Goal: Navigation & Orientation: Find specific page/section

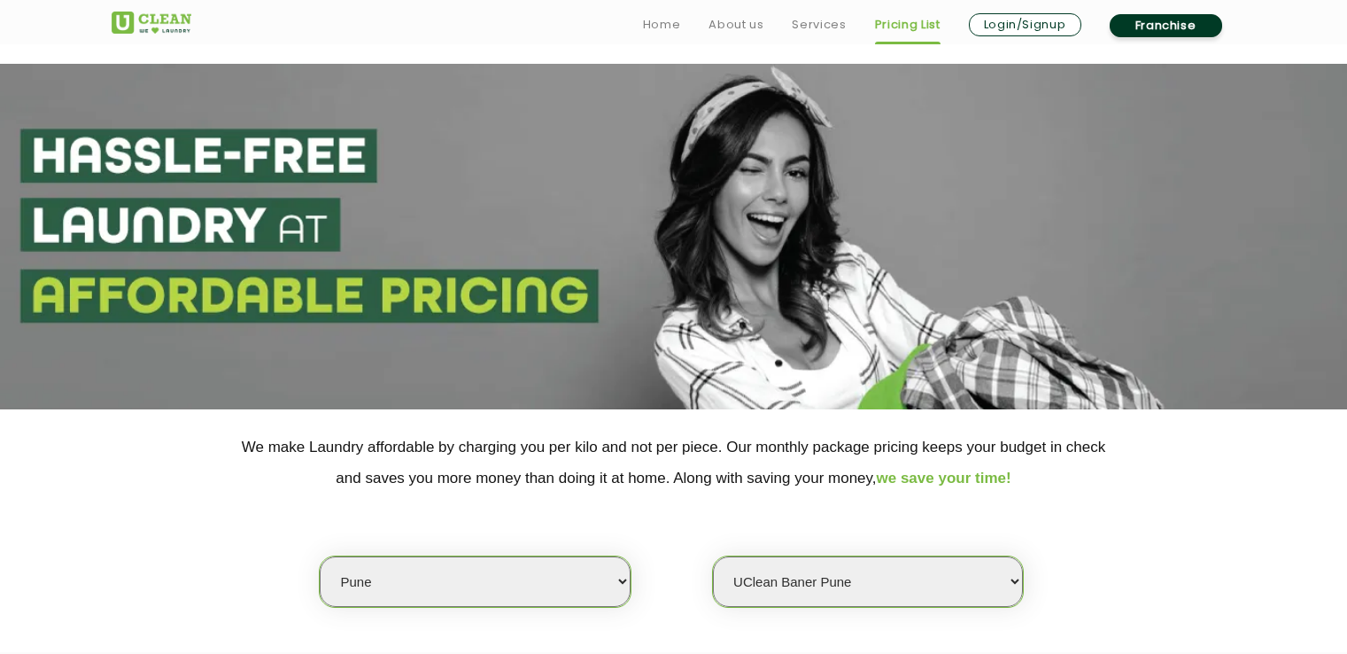
select select "4"
select select "155"
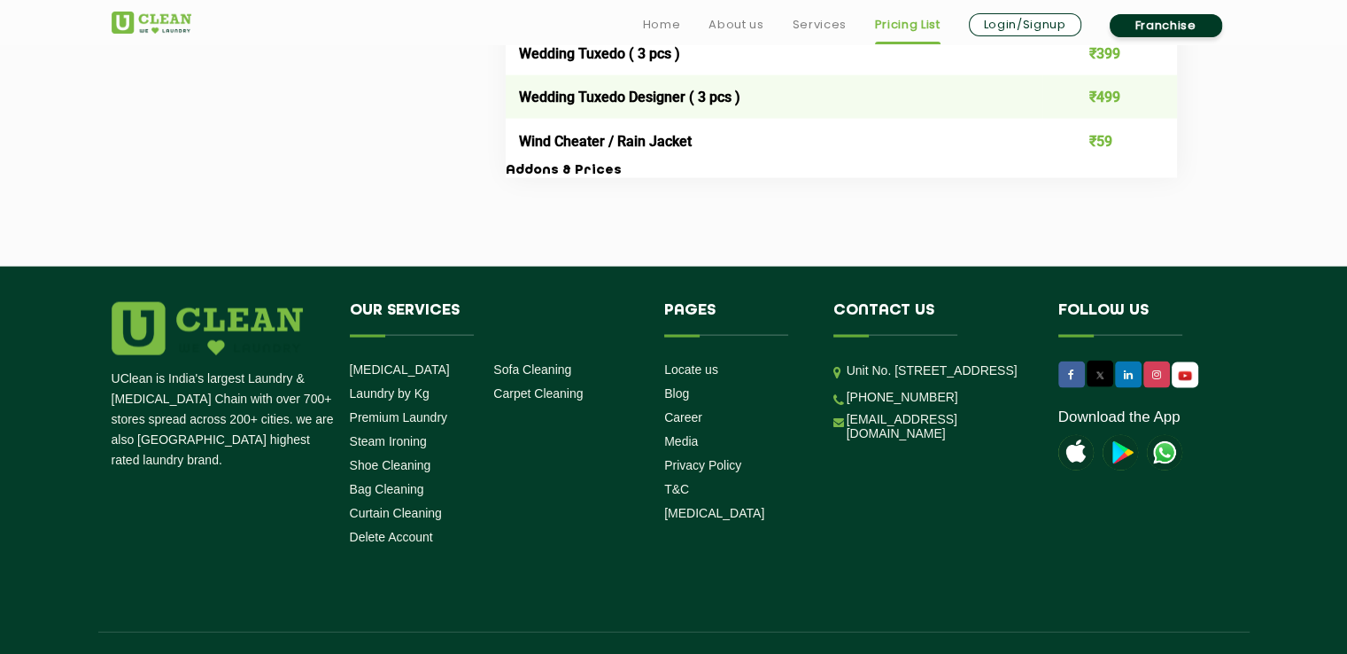
scroll to position [3850, 0]
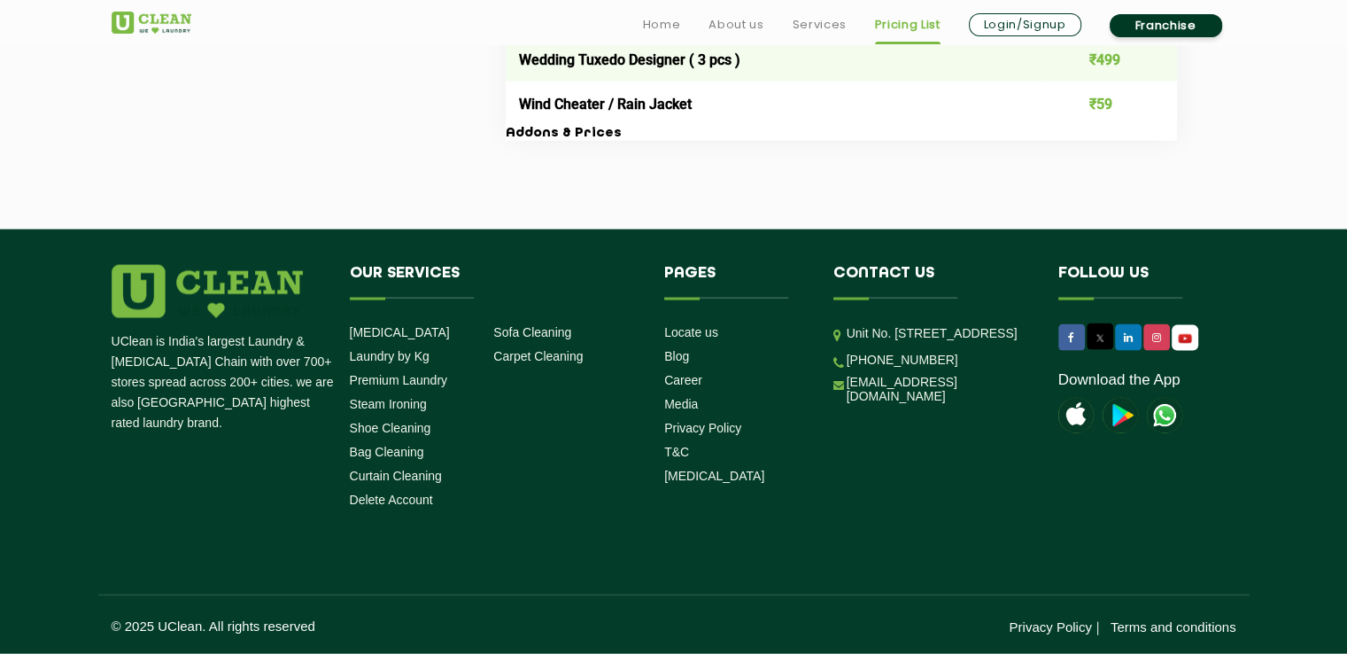
click at [703, 323] on li "Locate us" at bounding box center [735, 331] width 143 height 17
click at [703, 325] on link "Locate us" at bounding box center [691, 332] width 54 height 14
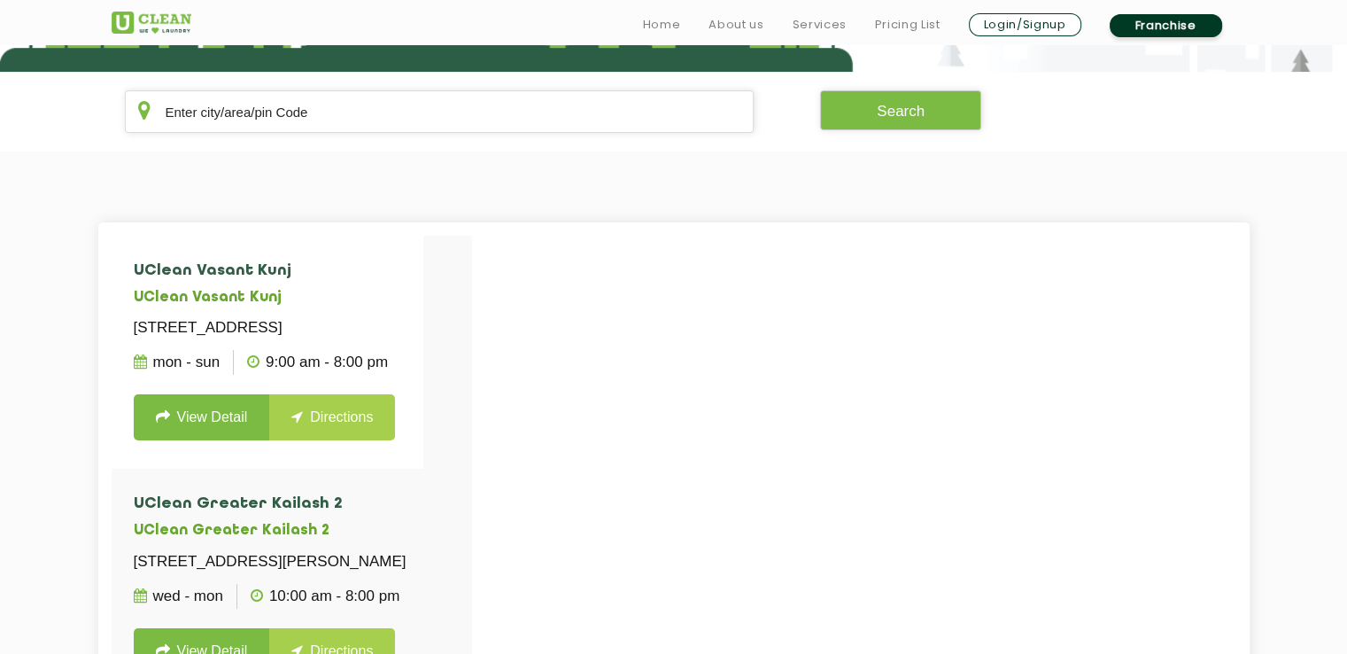
scroll to position [354, 0]
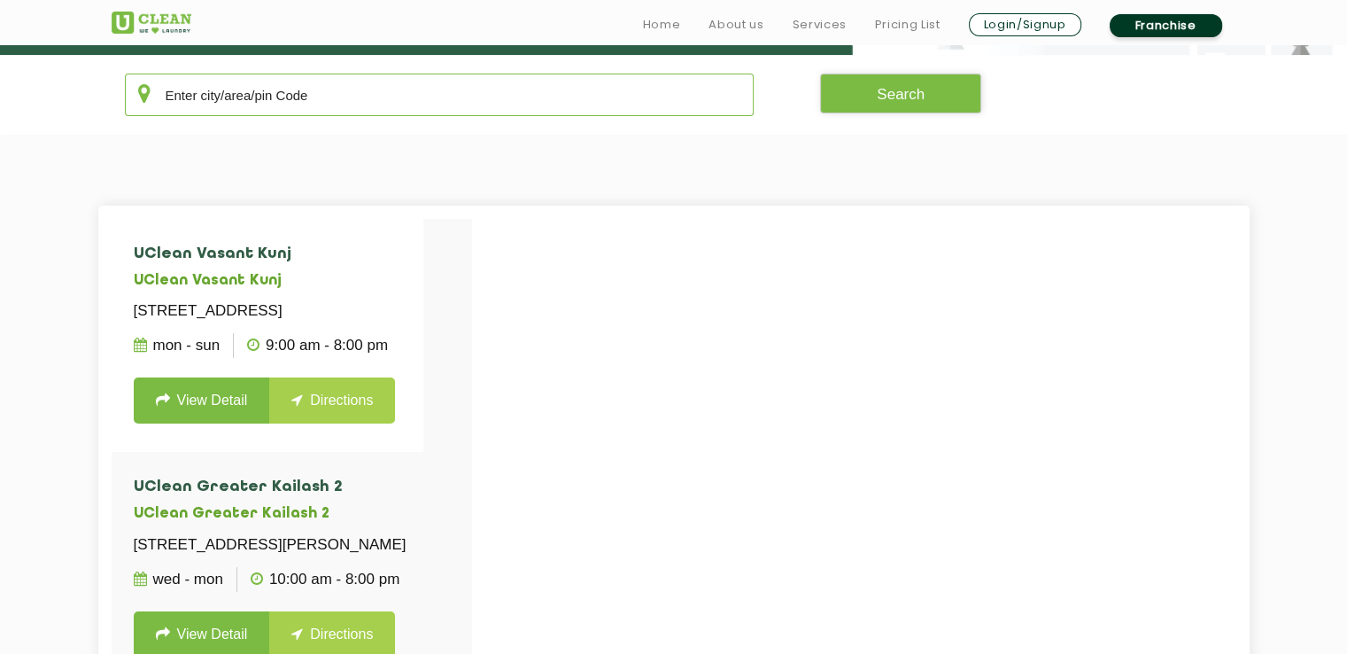
click at [352, 105] on input "text" at bounding box center [440, 95] width 630 height 43
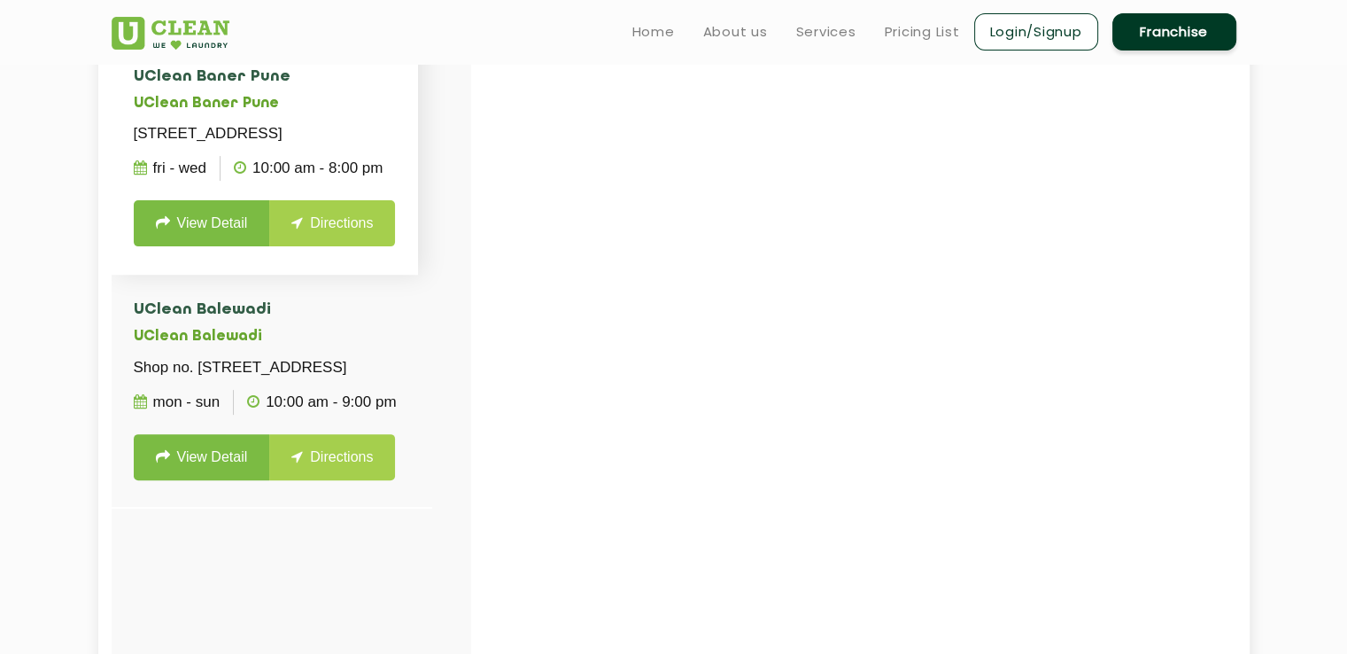
scroll to position [443, 0]
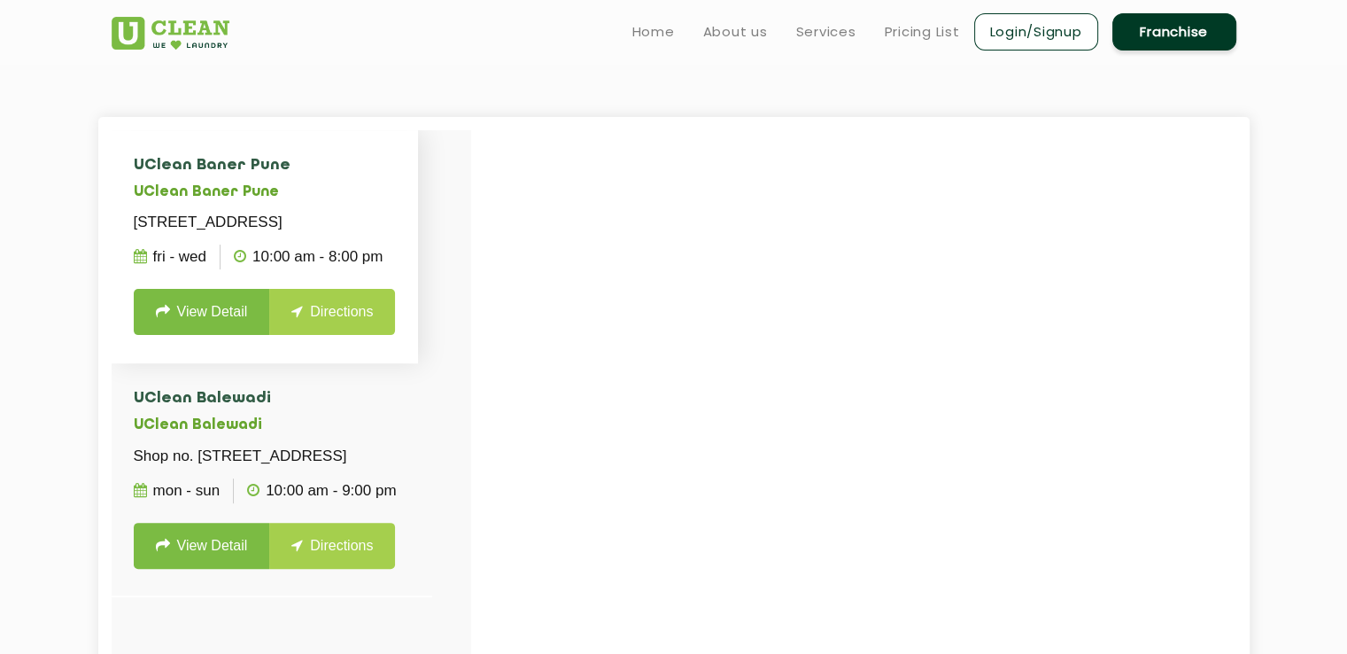
type input "411045"
click at [345, 235] on p "[STREET_ADDRESS]" at bounding box center [265, 222] width 263 height 25
click at [345, 228] on p "[STREET_ADDRESS]" at bounding box center [265, 222] width 263 height 25
click at [327, 334] on link "Directions" at bounding box center [332, 312] width 126 height 46
click at [319, 335] on link "Directions" at bounding box center [332, 312] width 126 height 46
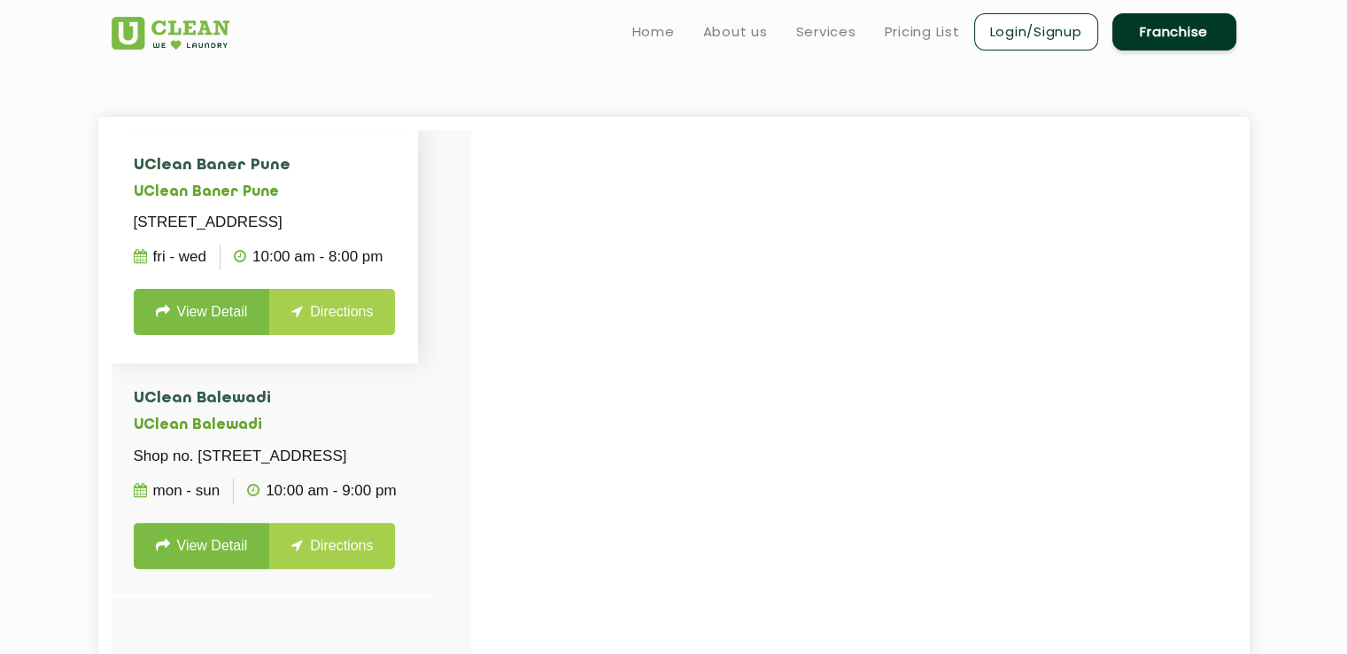
click at [330, 330] on link "Directions" at bounding box center [332, 312] width 126 height 46
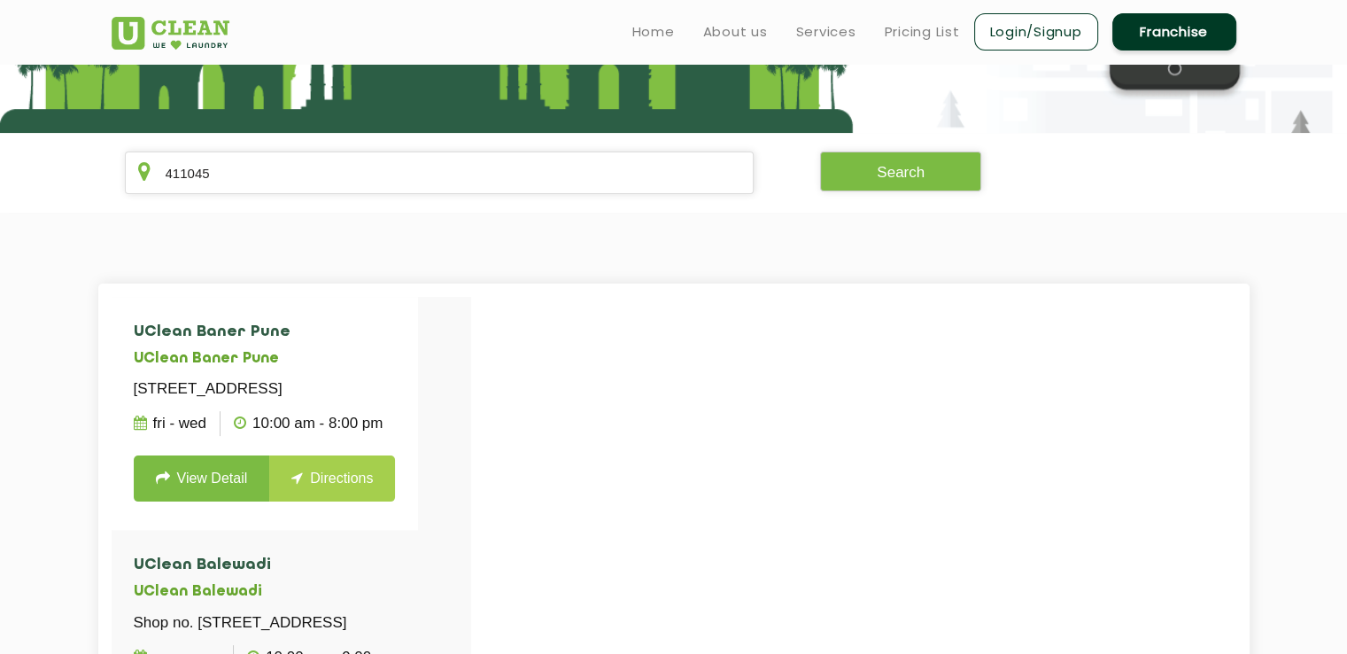
scroll to position [354, 0]
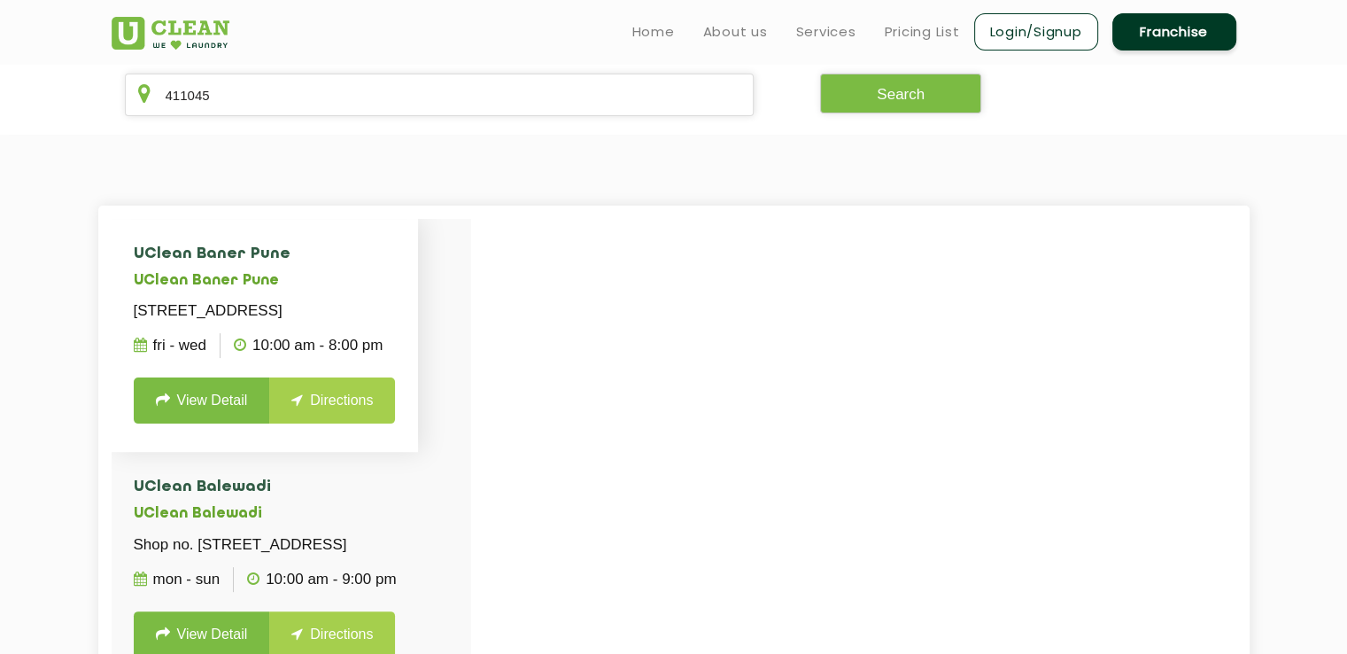
click at [237, 417] on link "View Detail" at bounding box center [202, 400] width 136 height 46
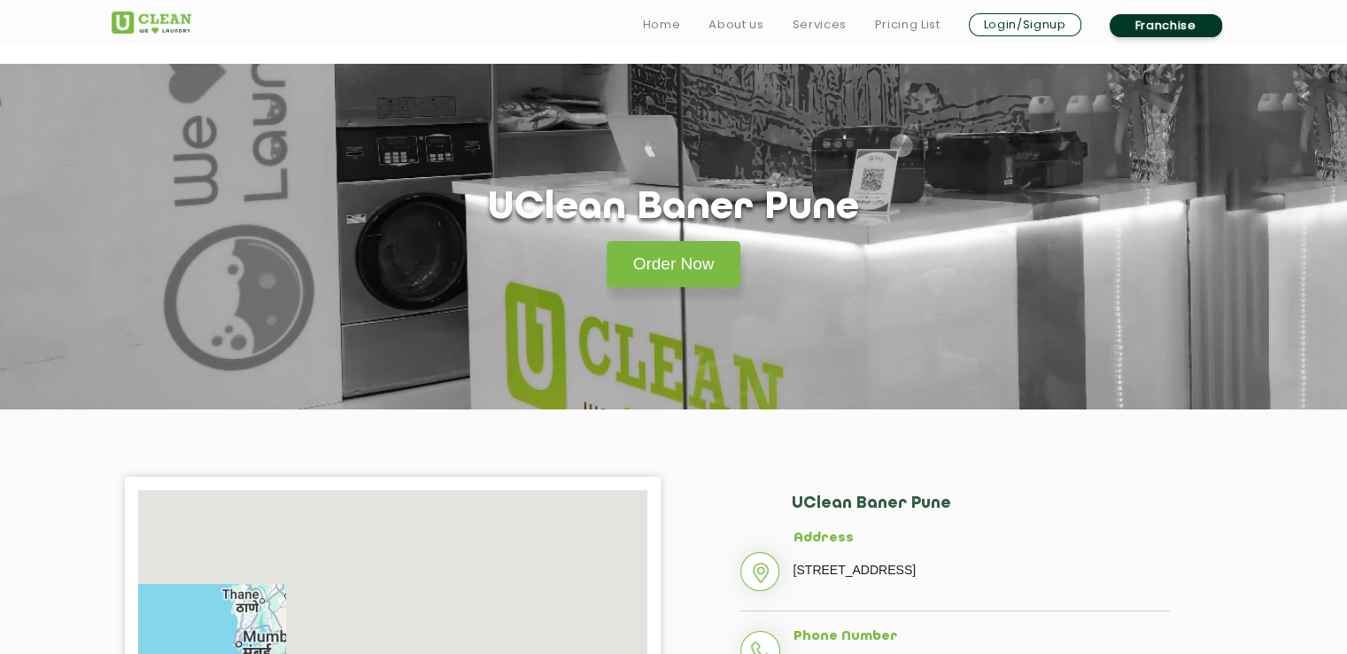
scroll to position [443, 0]
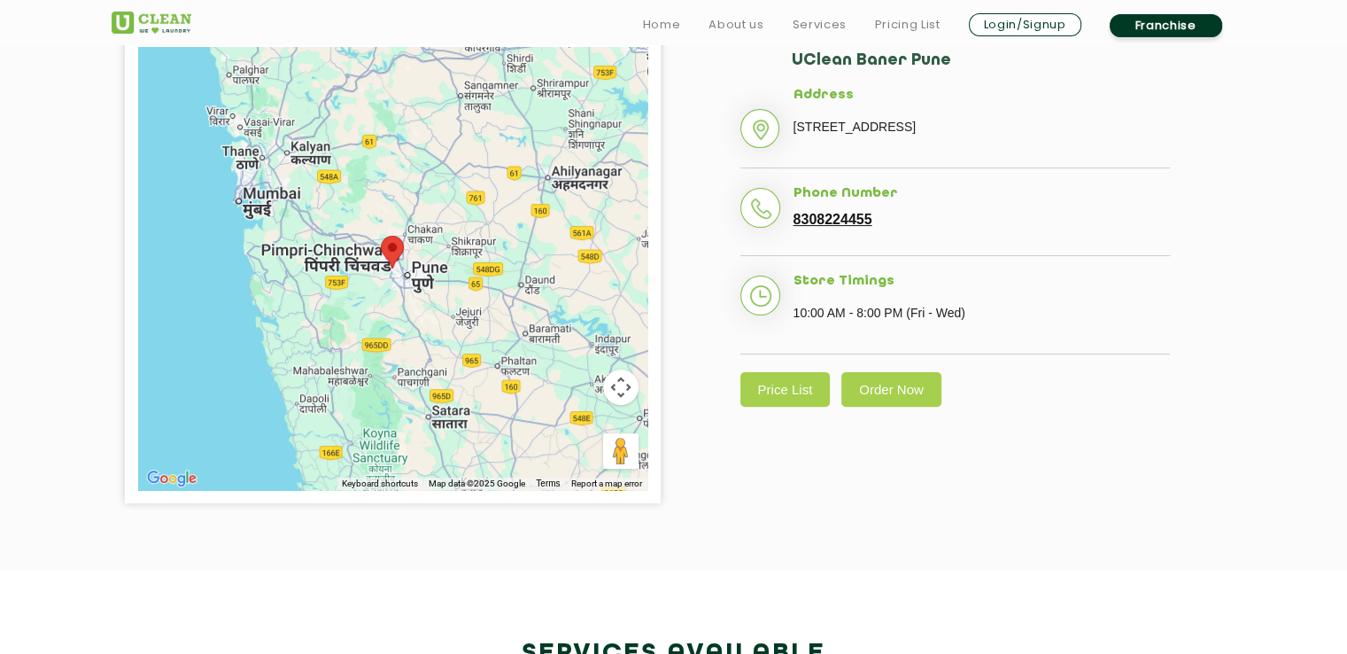
click at [384, 260] on img at bounding box center [392, 252] width 23 height 33
click at [624, 394] on button "Map camera controls" at bounding box center [620, 386] width 35 height 35
click at [585, 344] on button "Zoom in" at bounding box center [576, 342] width 35 height 35
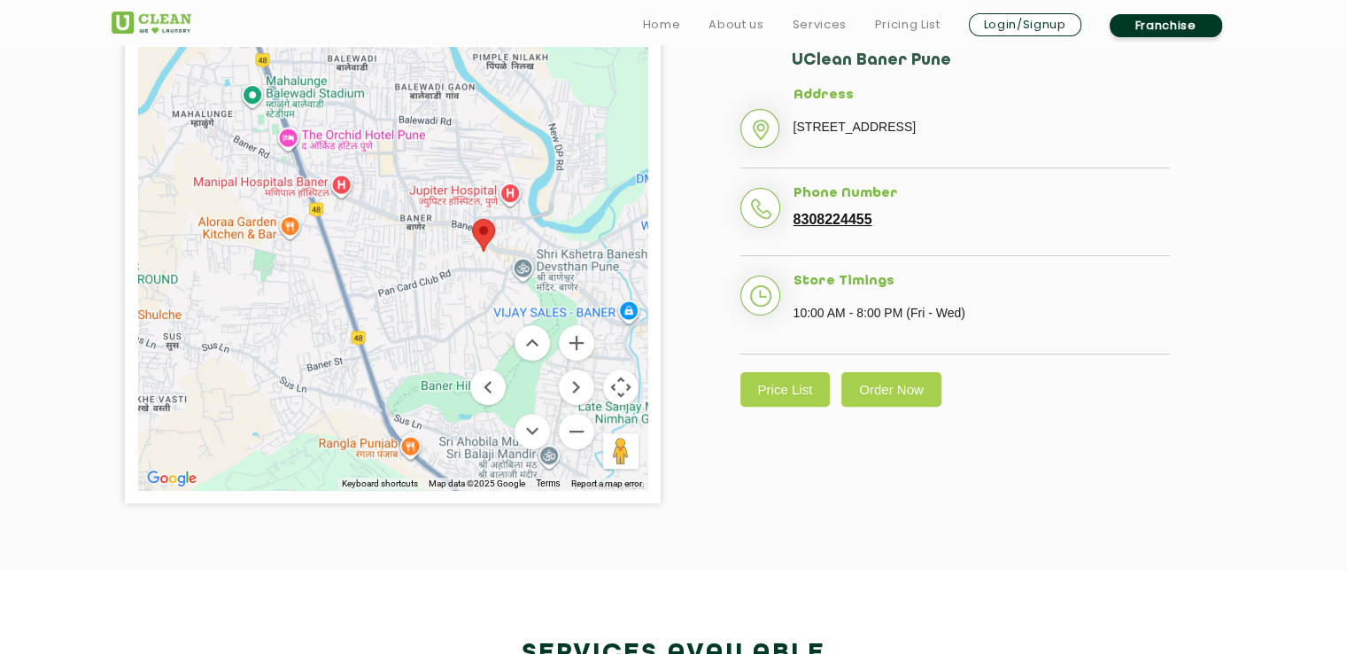
drag, startPoint x: 457, startPoint y: 121, endPoint x: 477, endPoint y: 309, distance: 188.9
click at [477, 309] on div at bounding box center [392, 268] width 509 height 443
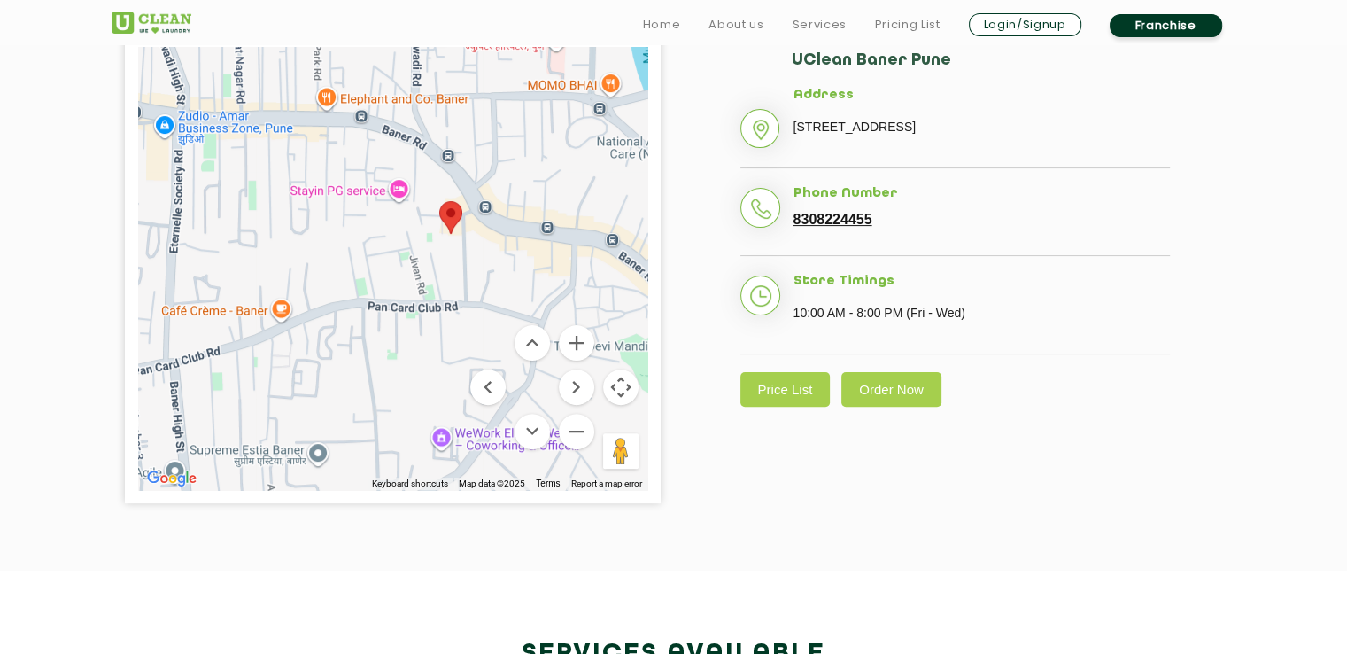
drag, startPoint x: 483, startPoint y: 284, endPoint x: 390, endPoint y: 277, distance: 93.3
click at [390, 277] on div at bounding box center [392, 268] width 509 height 443
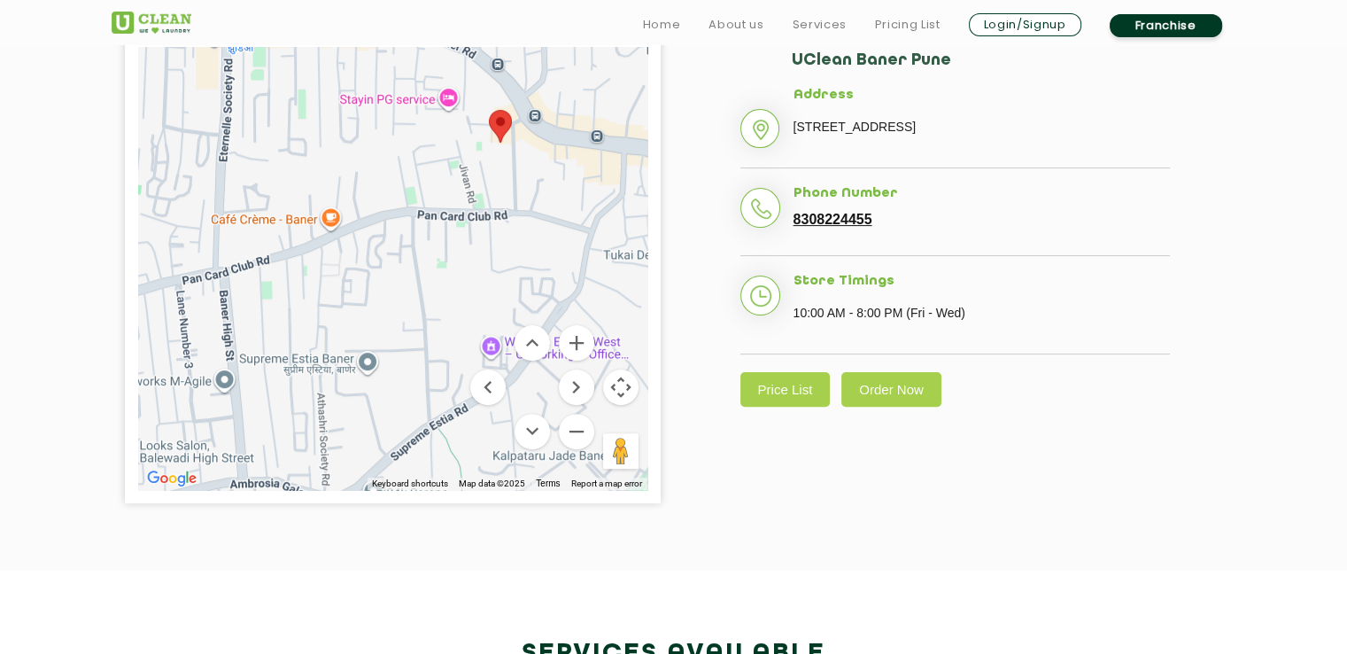
drag, startPoint x: 483, startPoint y: 268, endPoint x: 556, endPoint y: 177, distance: 117.2
click at [556, 177] on div at bounding box center [392, 268] width 509 height 443
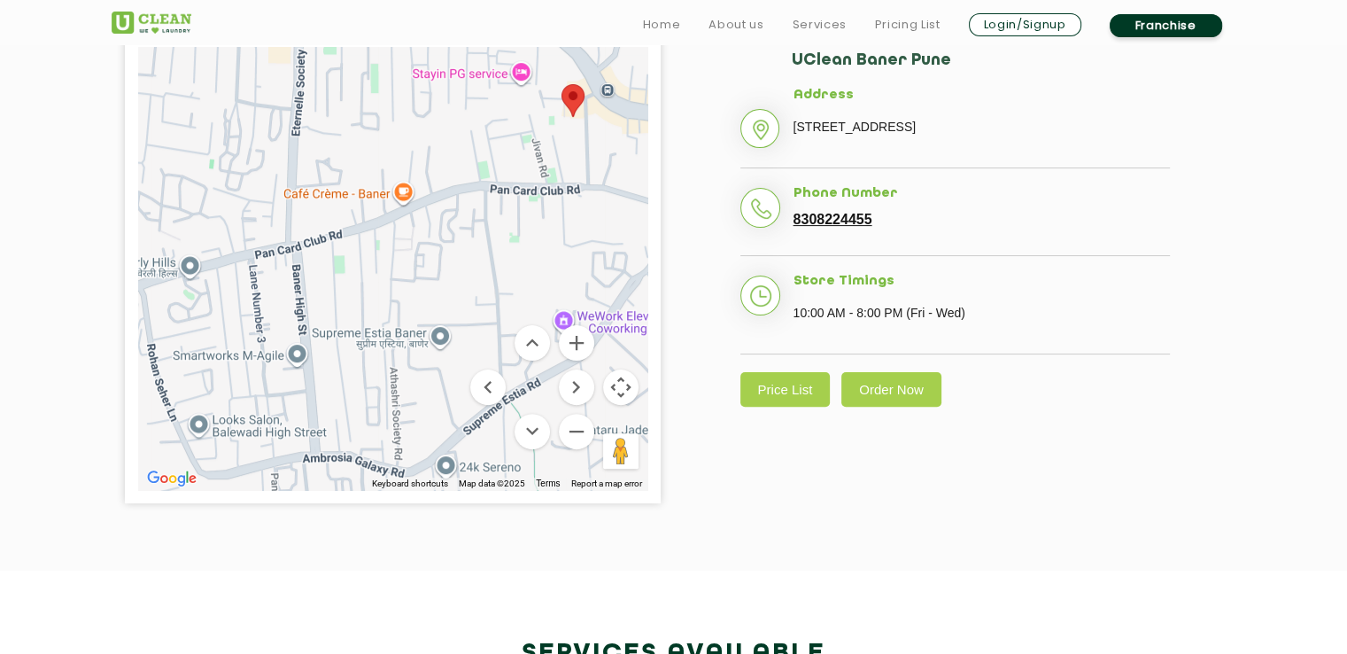
drag, startPoint x: 252, startPoint y: 291, endPoint x: 318, endPoint y: 265, distance: 71.2
click at [318, 265] on div at bounding box center [392, 268] width 509 height 443
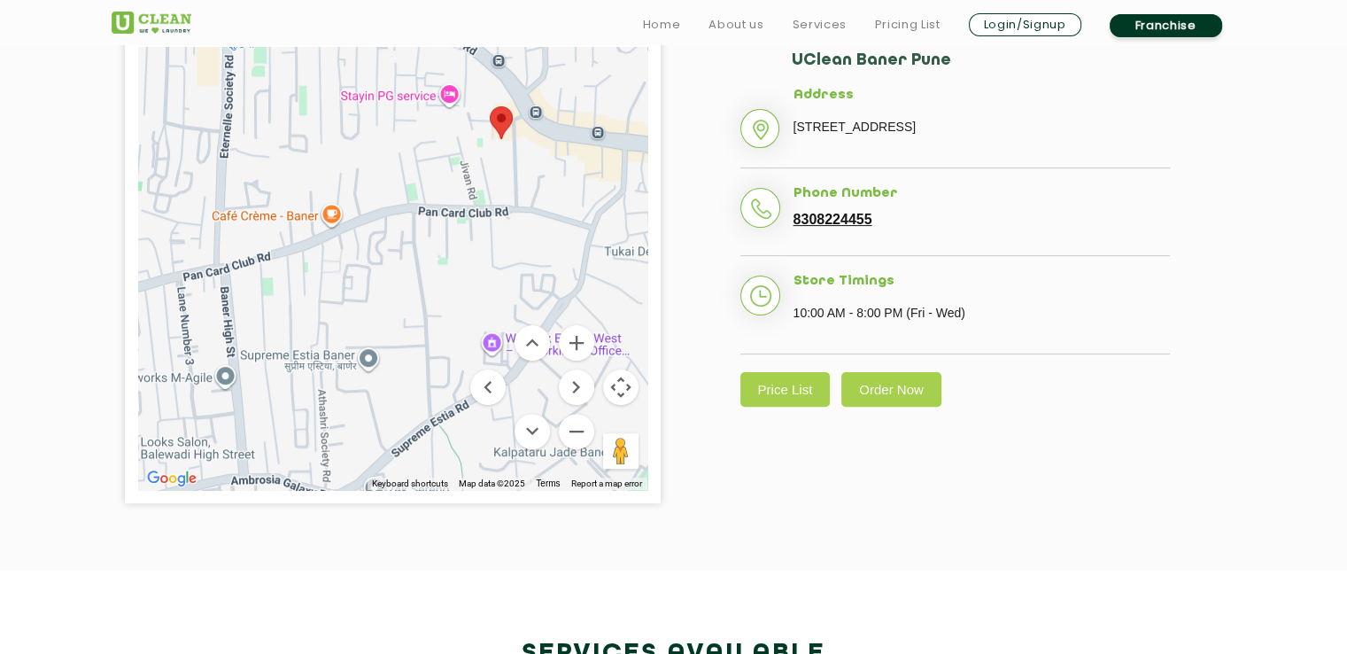
drag, startPoint x: 564, startPoint y: 221, endPoint x: 482, endPoint y: 245, distance: 85.8
click at [482, 245] on div at bounding box center [392, 268] width 509 height 443
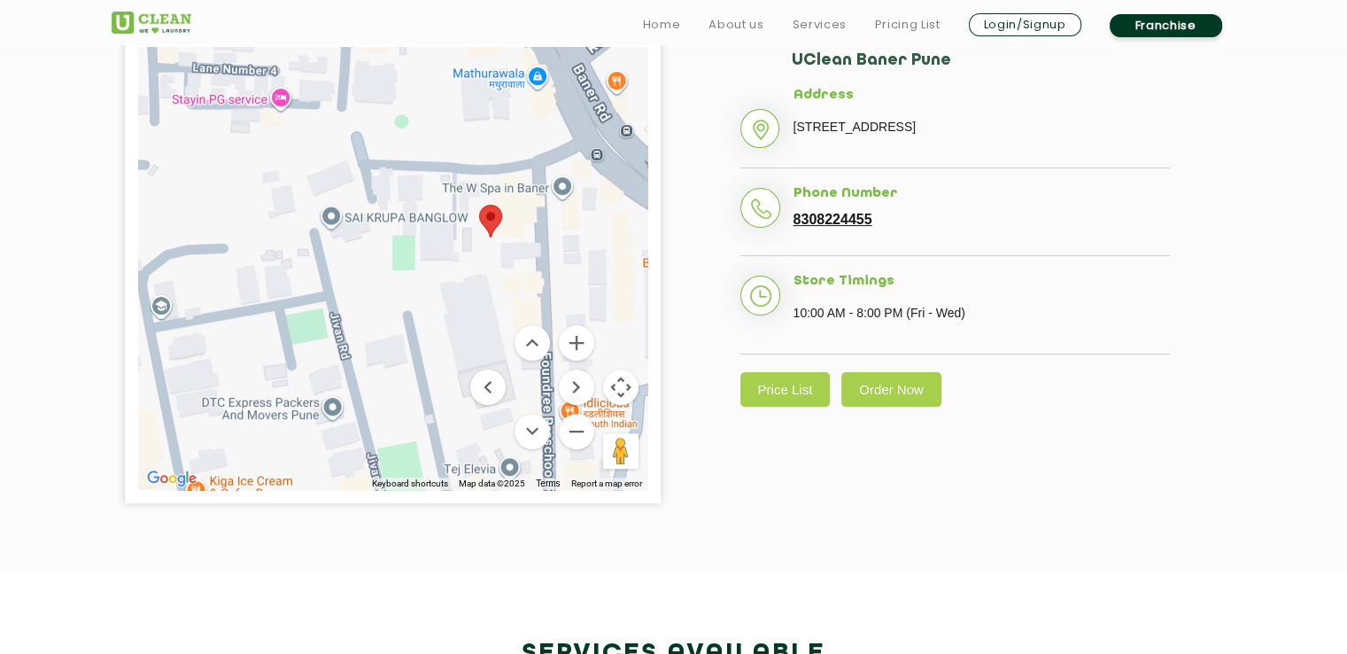
drag, startPoint x: 478, startPoint y: 174, endPoint x: 533, endPoint y: 384, distance: 216.1
click at [533, 384] on div "Keyboard shortcuts Map Data Map data ©2025 Map data ©2025 20 m Click to toggle …" at bounding box center [392, 268] width 509 height 443
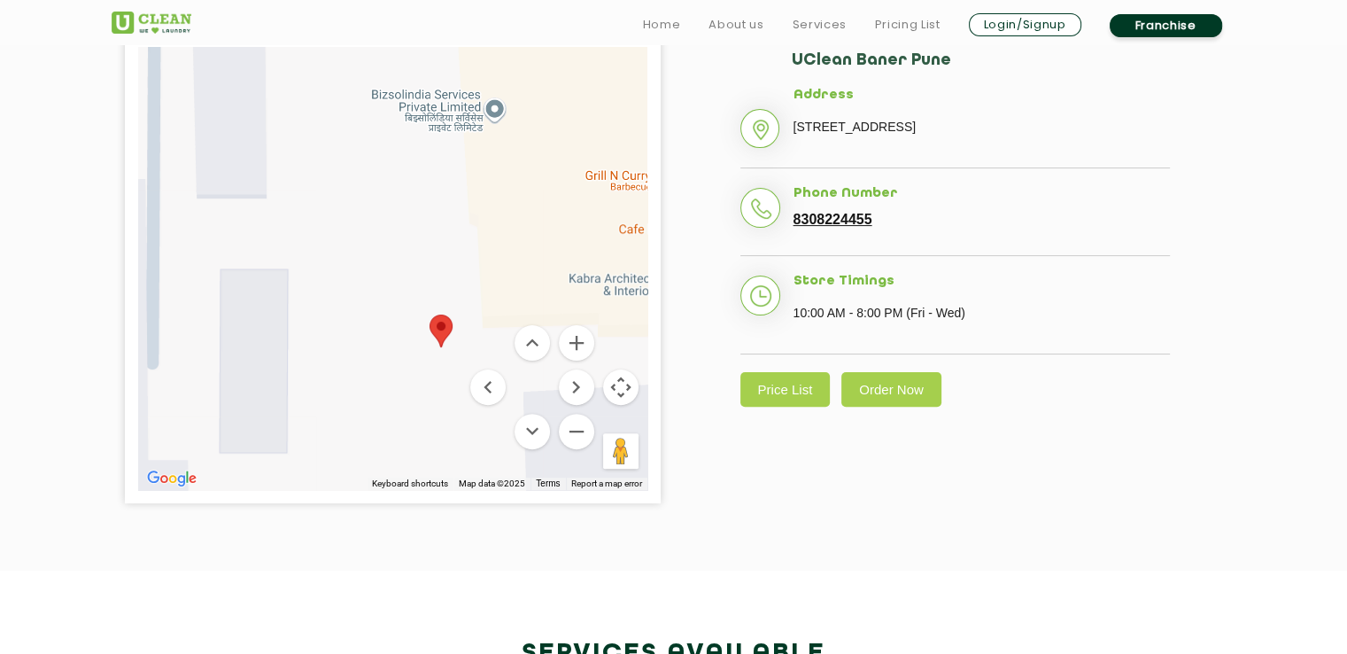
drag, startPoint x: 414, startPoint y: 186, endPoint x: 457, endPoint y: 408, distance: 226.5
click at [457, 408] on div at bounding box center [392, 268] width 509 height 443
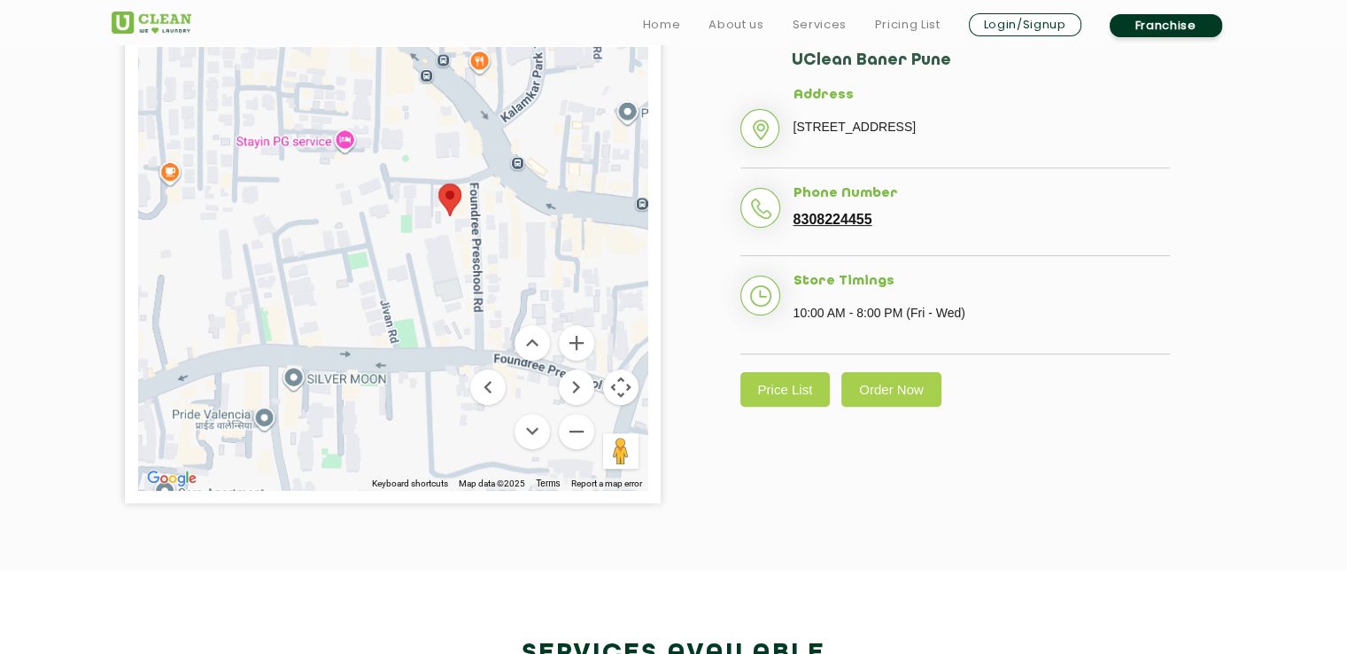
drag, startPoint x: 451, startPoint y: 385, endPoint x: 436, endPoint y: 213, distance: 172.5
click at [436, 213] on div at bounding box center [392, 268] width 509 height 443
click at [124, 21] on img at bounding box center [152, 23] width 80 height 22
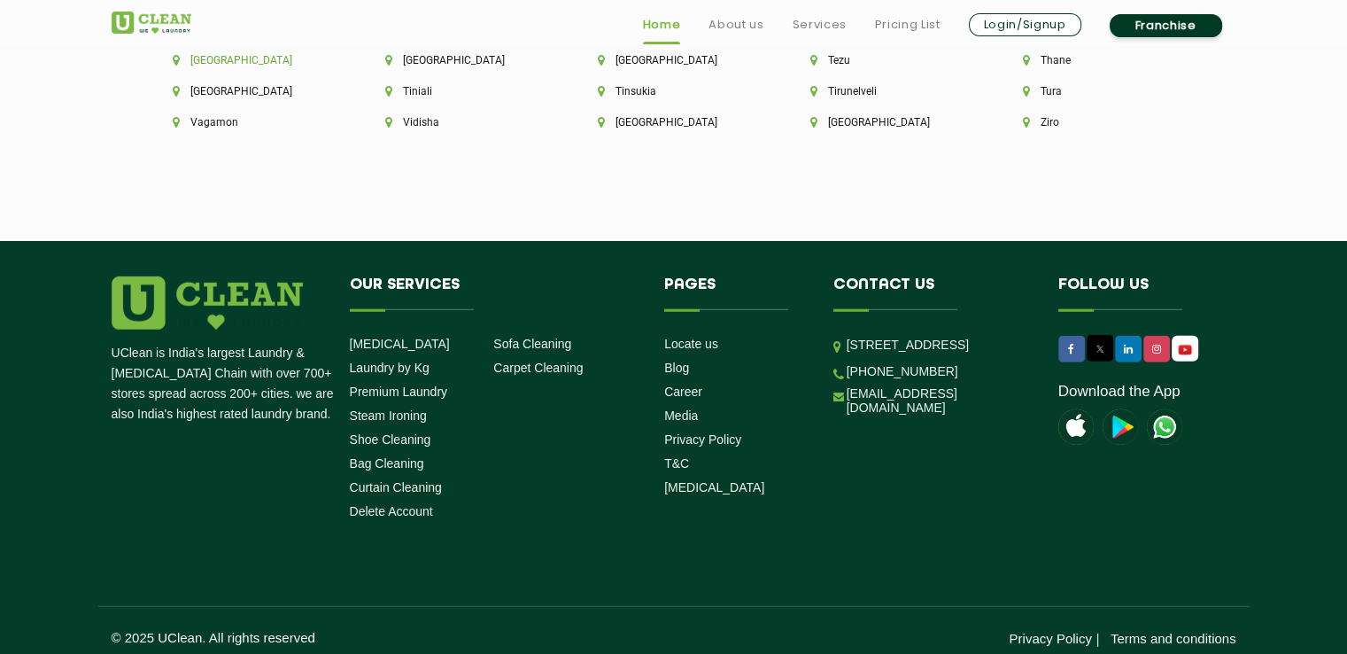
scroll to position [5067, 0]
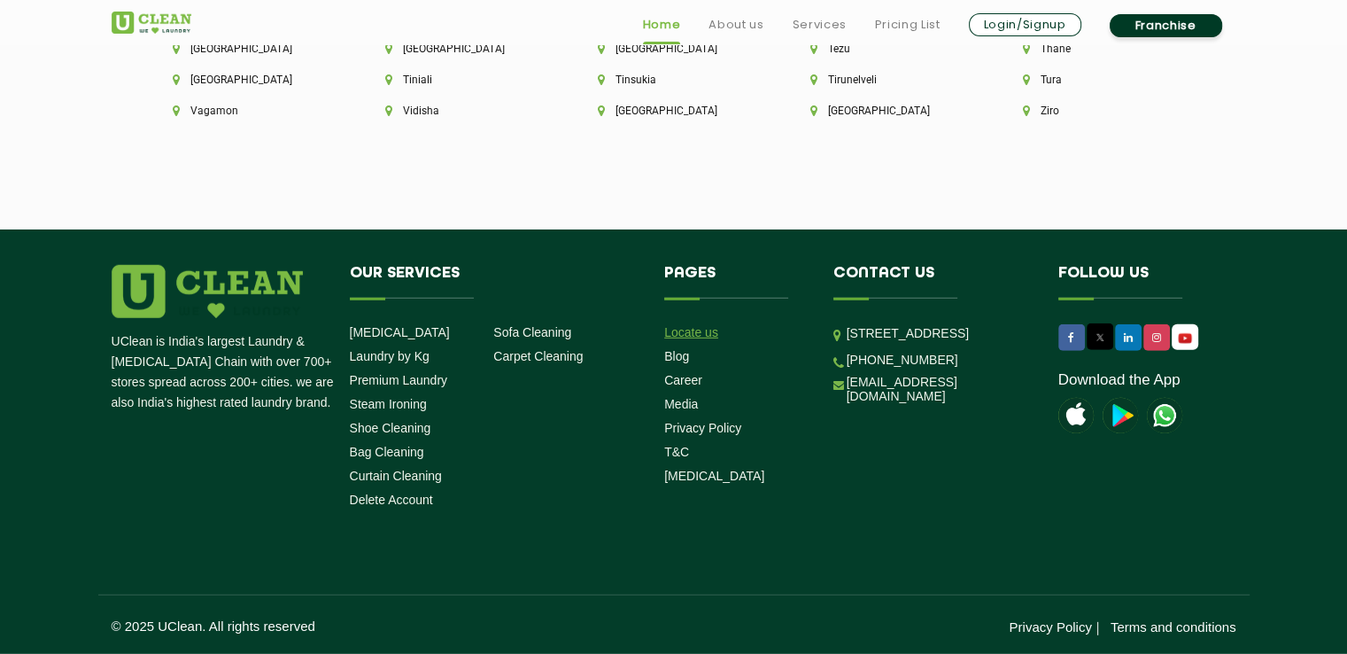
click at [710, 331] on link "Locate us" at bounding box center [691, 332] width 54 height 14
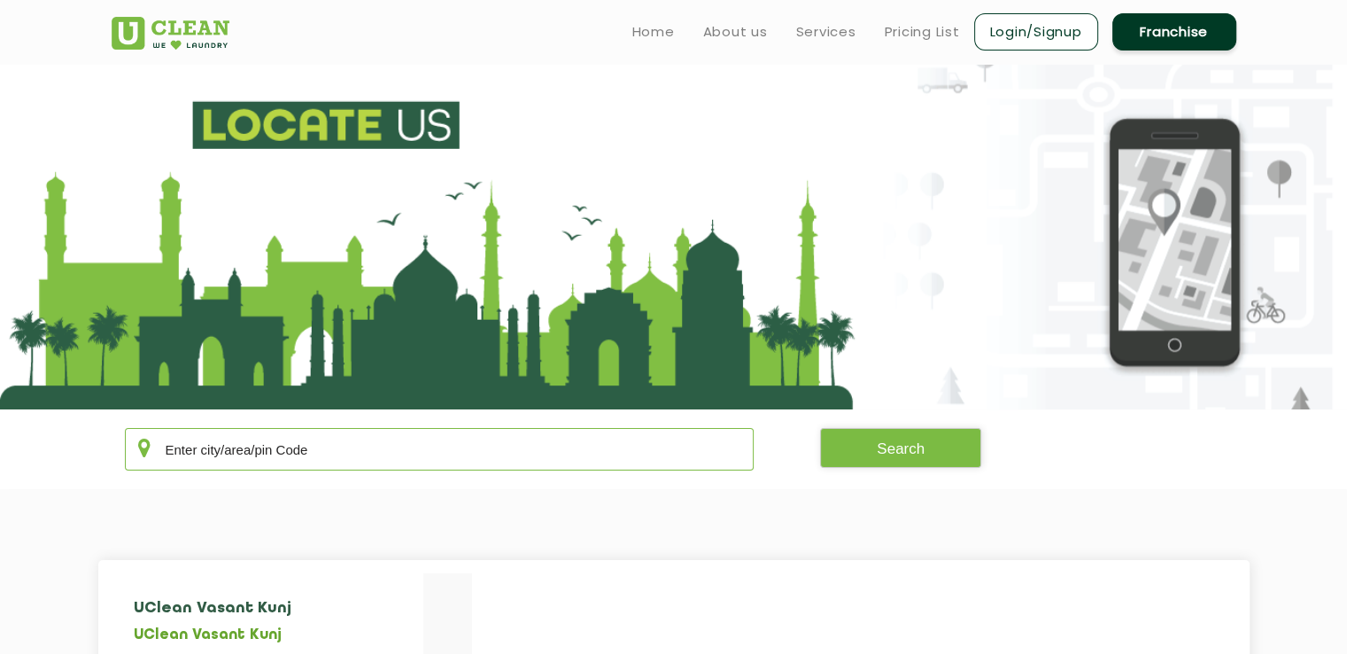
click at [435, 445] on input "text" at bounding box center [440, 449] width 630 height 43
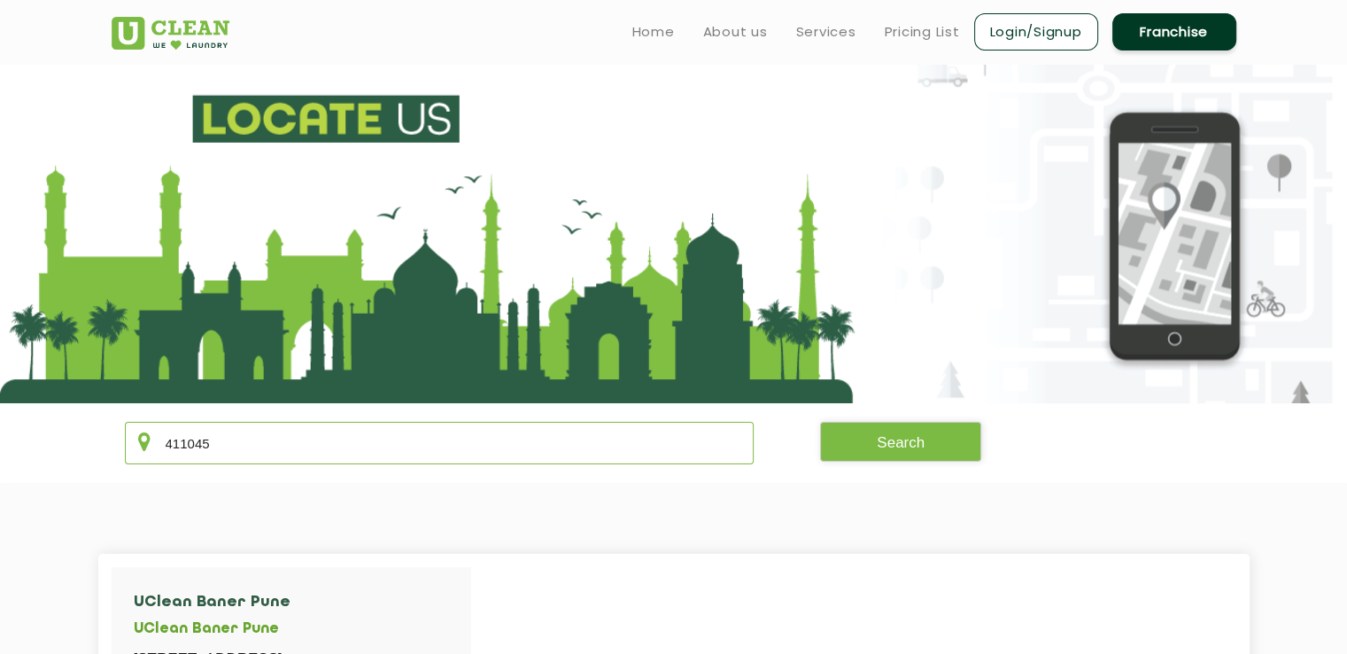
scroll to position [443, 0]
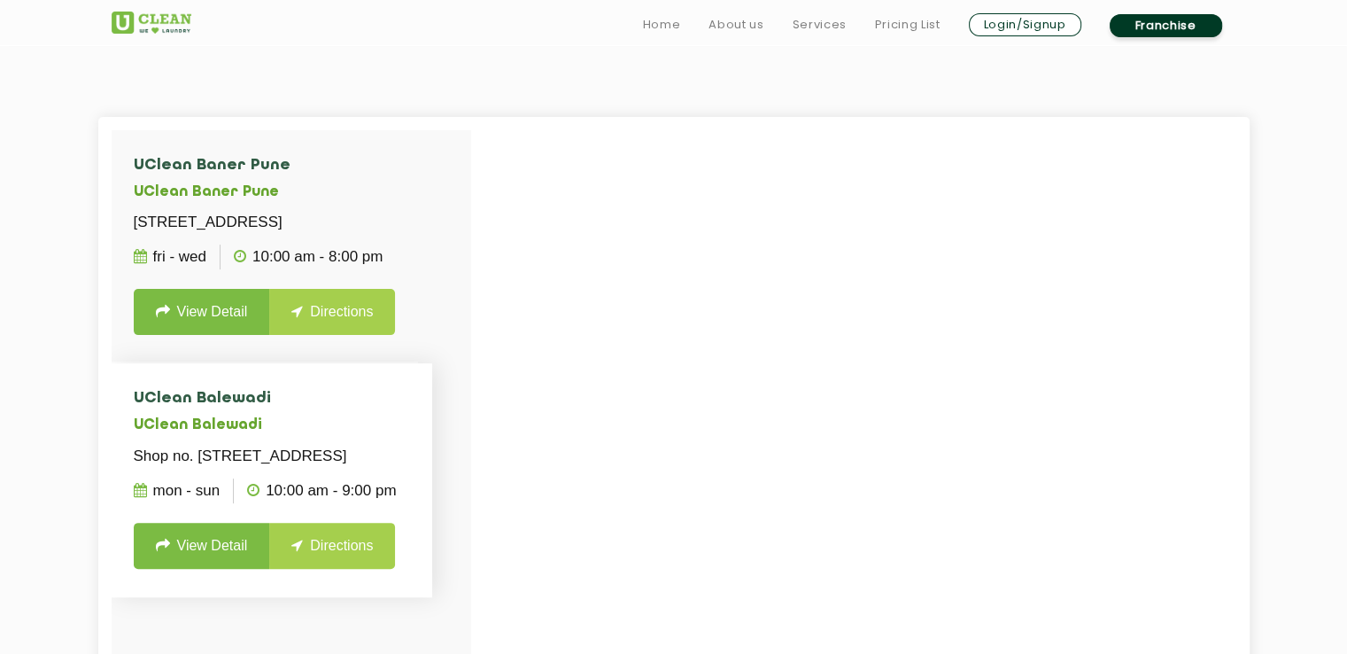
type input "411045"
click at [216, 569] on link "View Detail" at bounding box center [202, 546] width 136 height 46
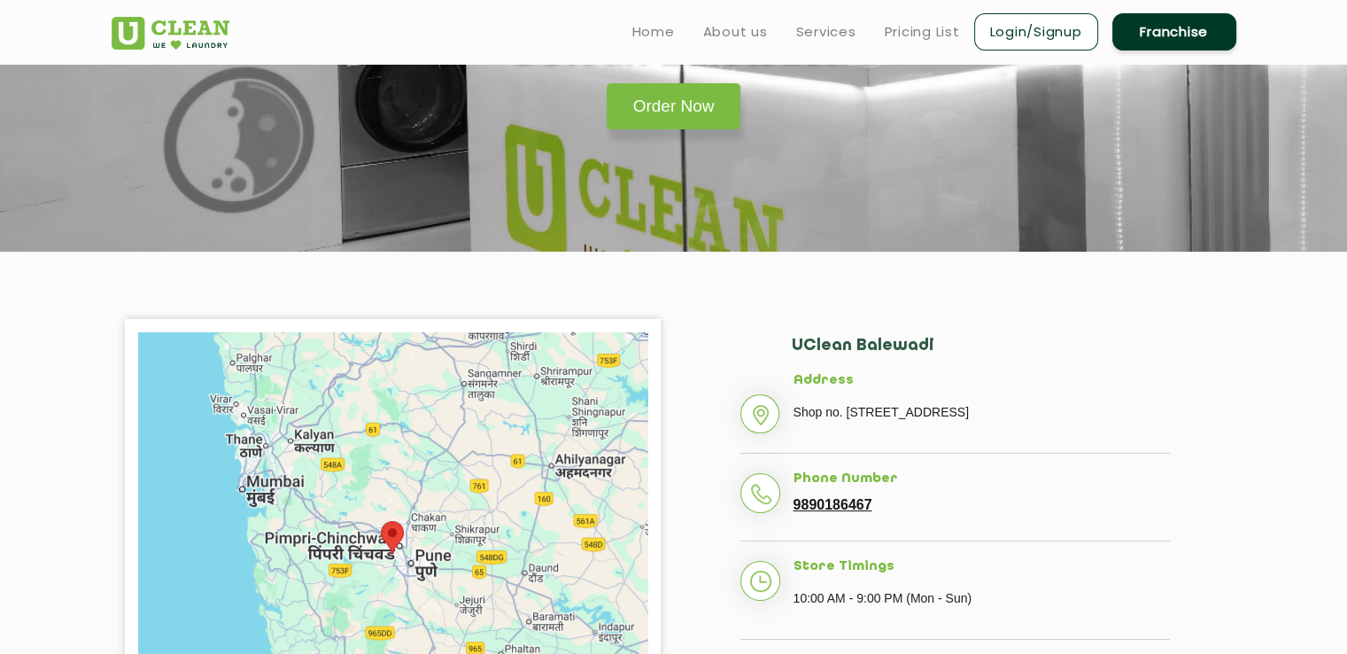
scroll to position [354, 0]
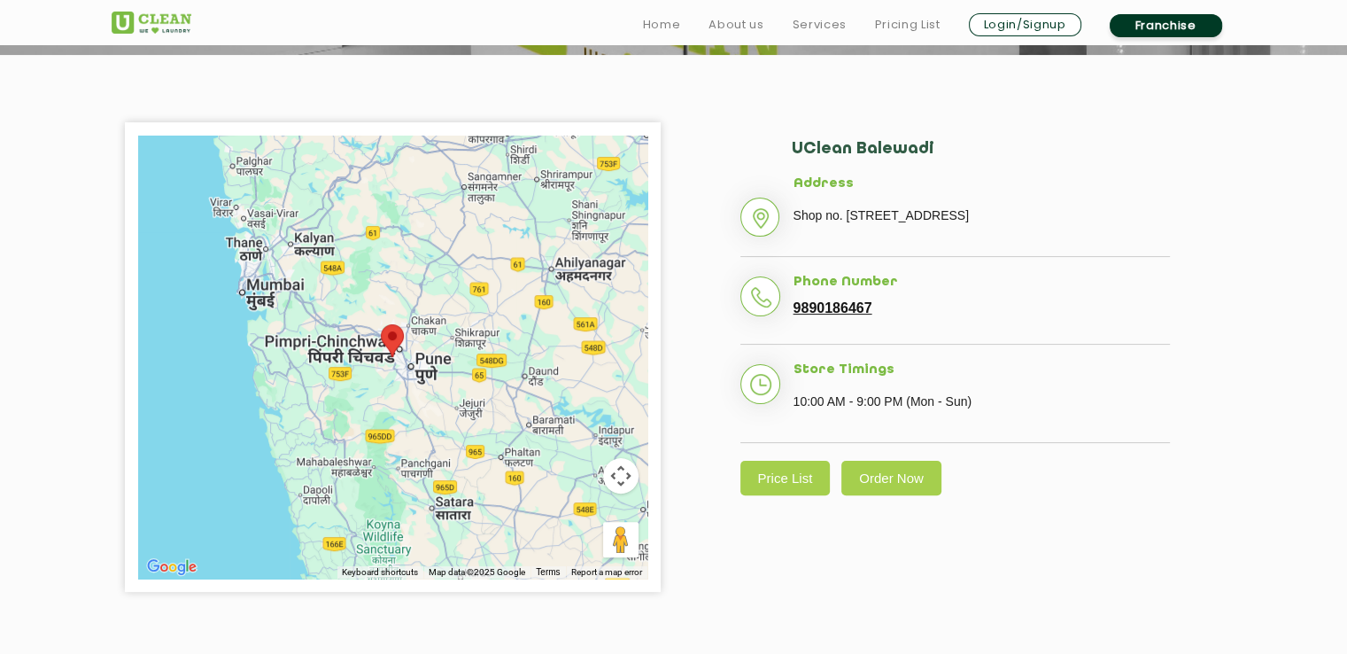
click at [381, 324] on area at bounding box center [381, 324] width 0 height 0
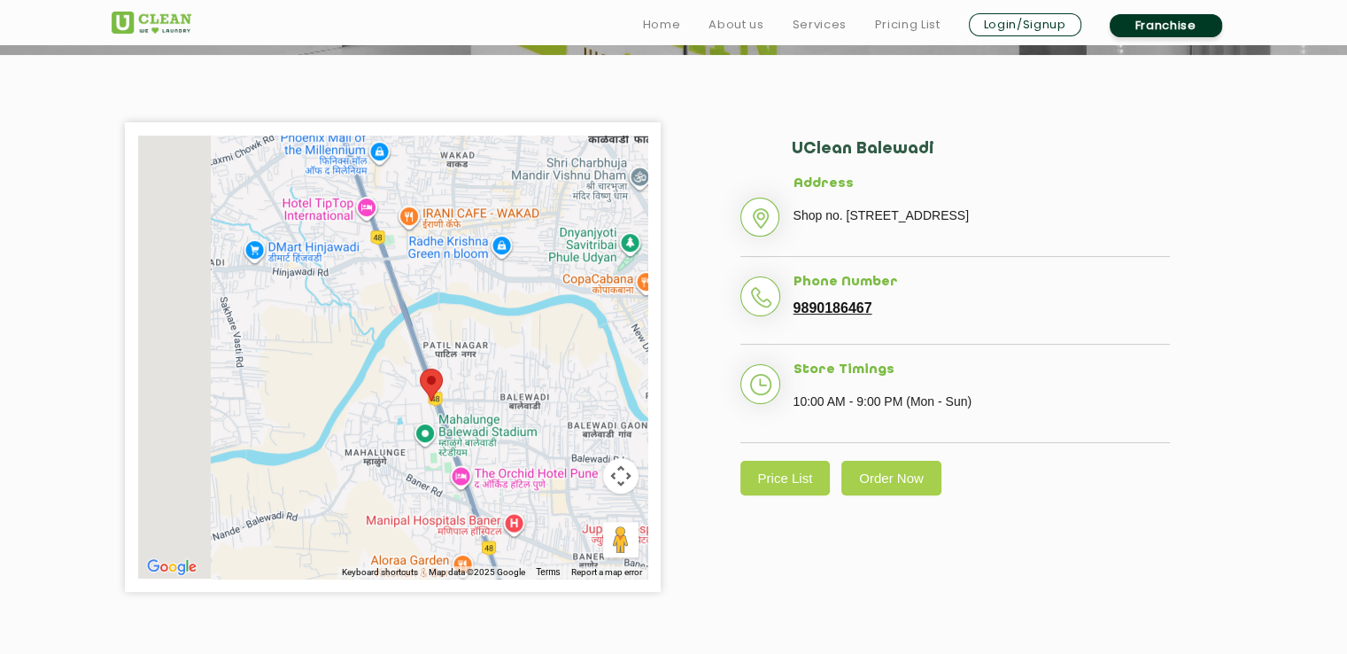
drag, startPoint x: 266, startPoint y: 415, endPoint x: 470, endPoint y: 424, distance: 204.8
click at [470, 424] on div at bounding box center [392, 357] width 509 height 443
